Goal: Information Seeking & Learning: Learn about a topic

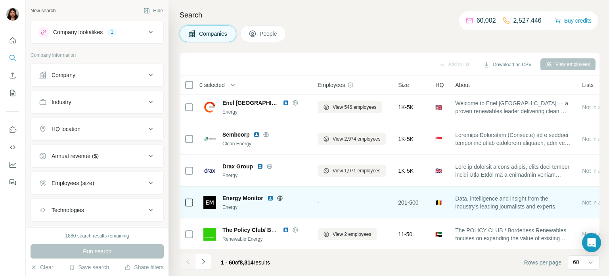
scroll to position [195, 0]
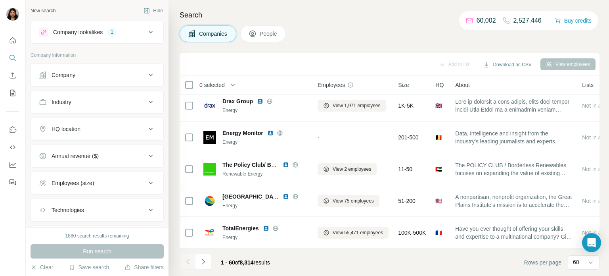
click at [107, 131] on div "HQ location" at bounding box center [92, 129] width 107 height 8
click at [100, 148] on input "text" at bounding box center [97, 149] width 117 height 14
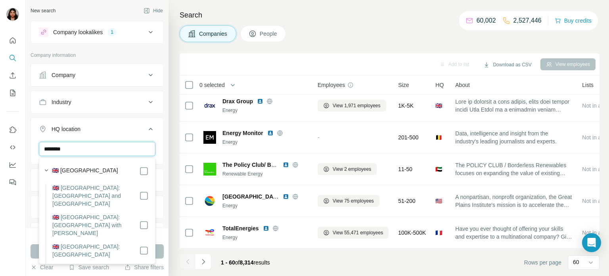
type input "********"
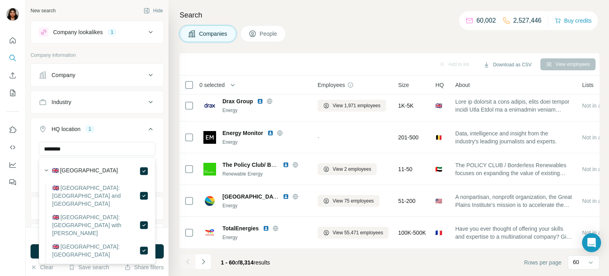
click at [31, 179] on div "HQ location 1 ******** [GEOGRAPHIC_DATA] Clear all" at bounding box center [97, 154] width 133 height 75
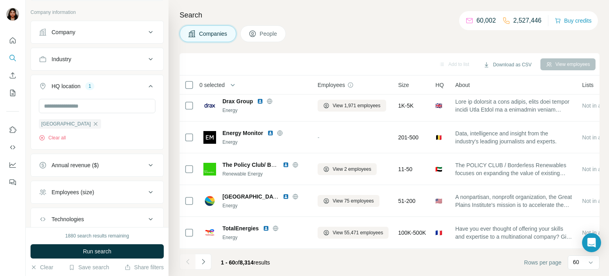
scroll to position [65, 0]
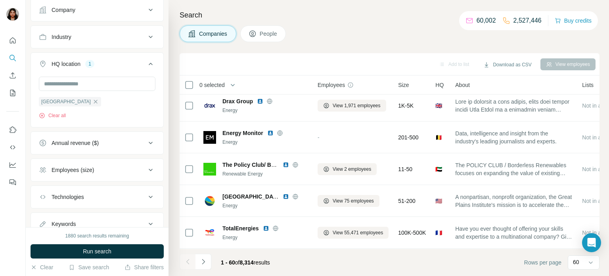
click at [96, 175] on button "Employees (size)" at bounding box center [97, 169] width 133 height 19
click at [42, 212] on icon at bounding box center [44, 217] width 10 height 10
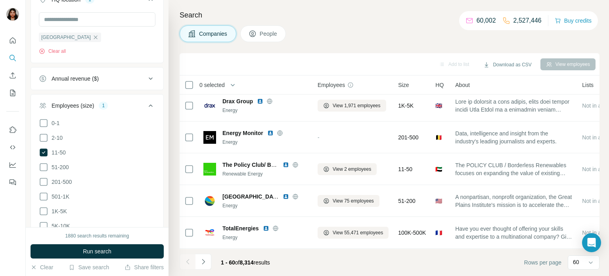
scroll to position [130, 0]
click at [43, 178] on icon at bounding box center [44, 181] width 10 height 10
click at [42, 164] on icon at bounding box center [44, 166] width 10 height 10
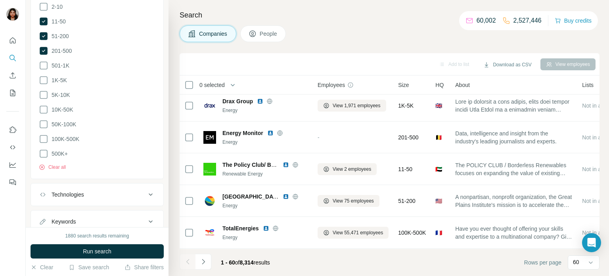
scroll to position [286, 0]
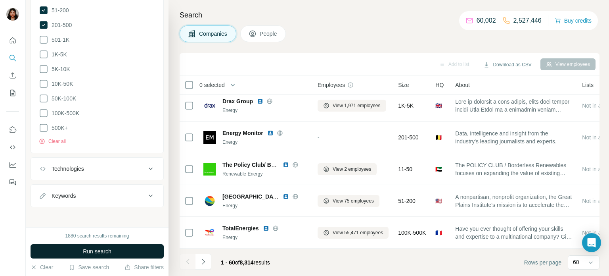
click at [97, 254] on span "Run search" at bounding box center [97, 251] width 29 height 8
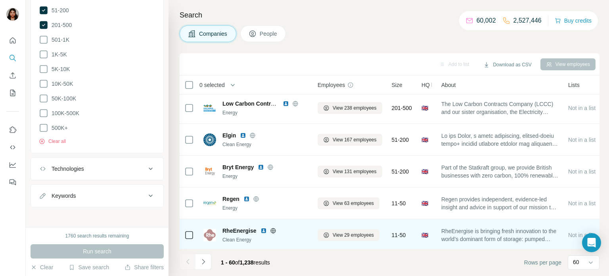
scroll to position [0, 0]
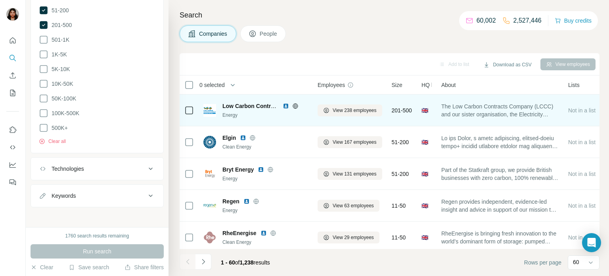
click at [296, 106] on icon at bounding box center [295, 106] width 5 height 0
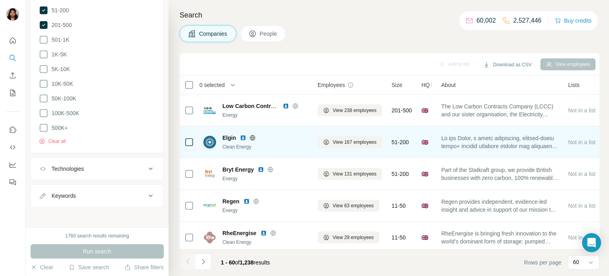
click at [250, 137] on icon at bounding box center [252, 137] width 5 height 0
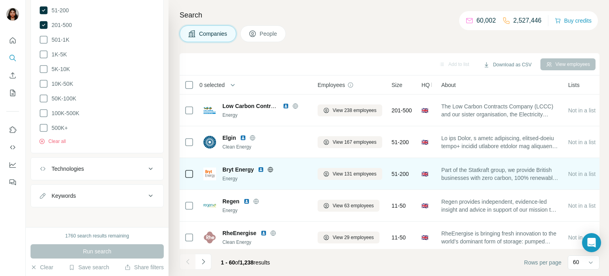
click at [271, 169] on icon at bounding box center [271, 169] width 2 height 5
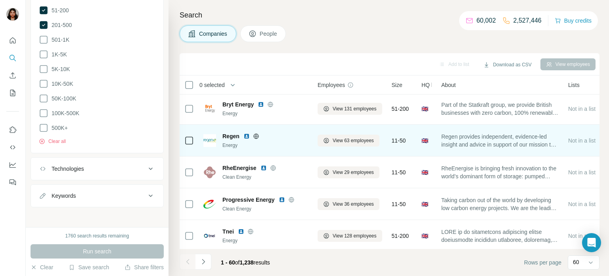
click at [254, 135] on icon at bounding box center [256, 136] width 6 height 6
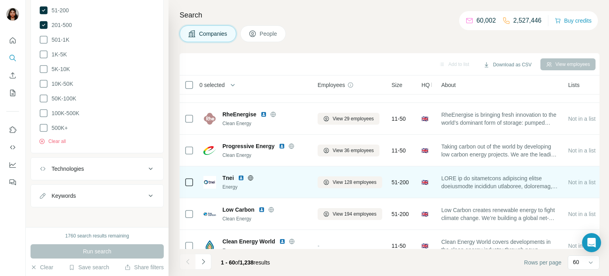
scroll to position [130, 0]
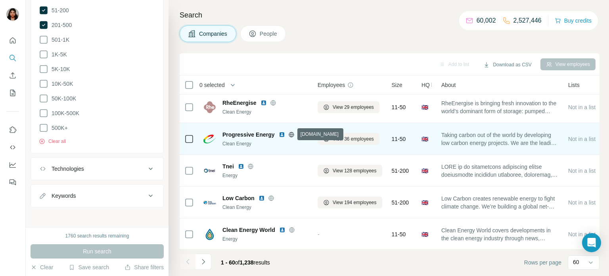
click at [291, 136] on icon at bounding box center [291, 134] width 6 height 6
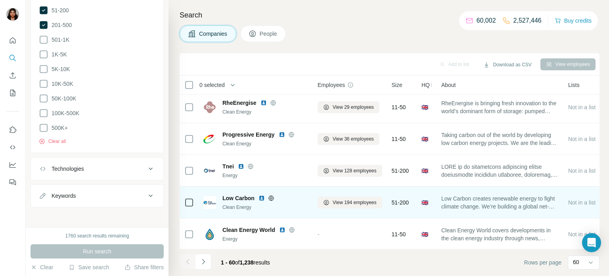
scroll to position [195, 0]
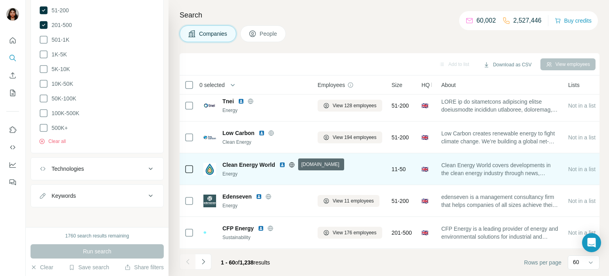
click at [292, 164] on icon at bounding box center [292, 164] width 2 height 5
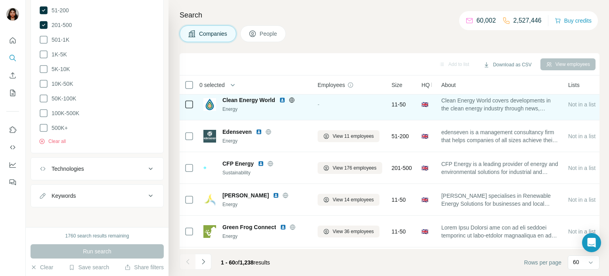
scroll to position [260, 0]
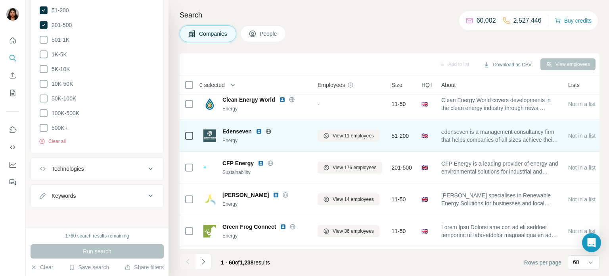
click at [267, 132] on icon at bounding box center [268, 131] width 6 height 6
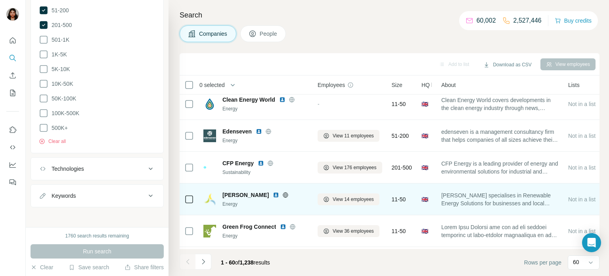
scroll to position [325, 0]
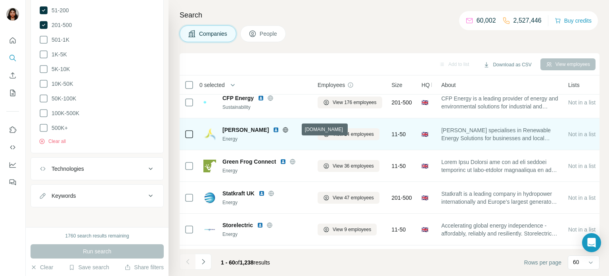
click at [289, 130] on icon at bounding box center [286, 130] width 6 height 6
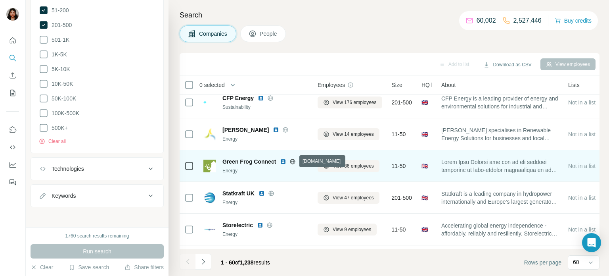
click at [291, 161] on icon at bounding box center [292, 161] width 5 height 5
